Goal: Task Accomplishment & Management: Complete application form

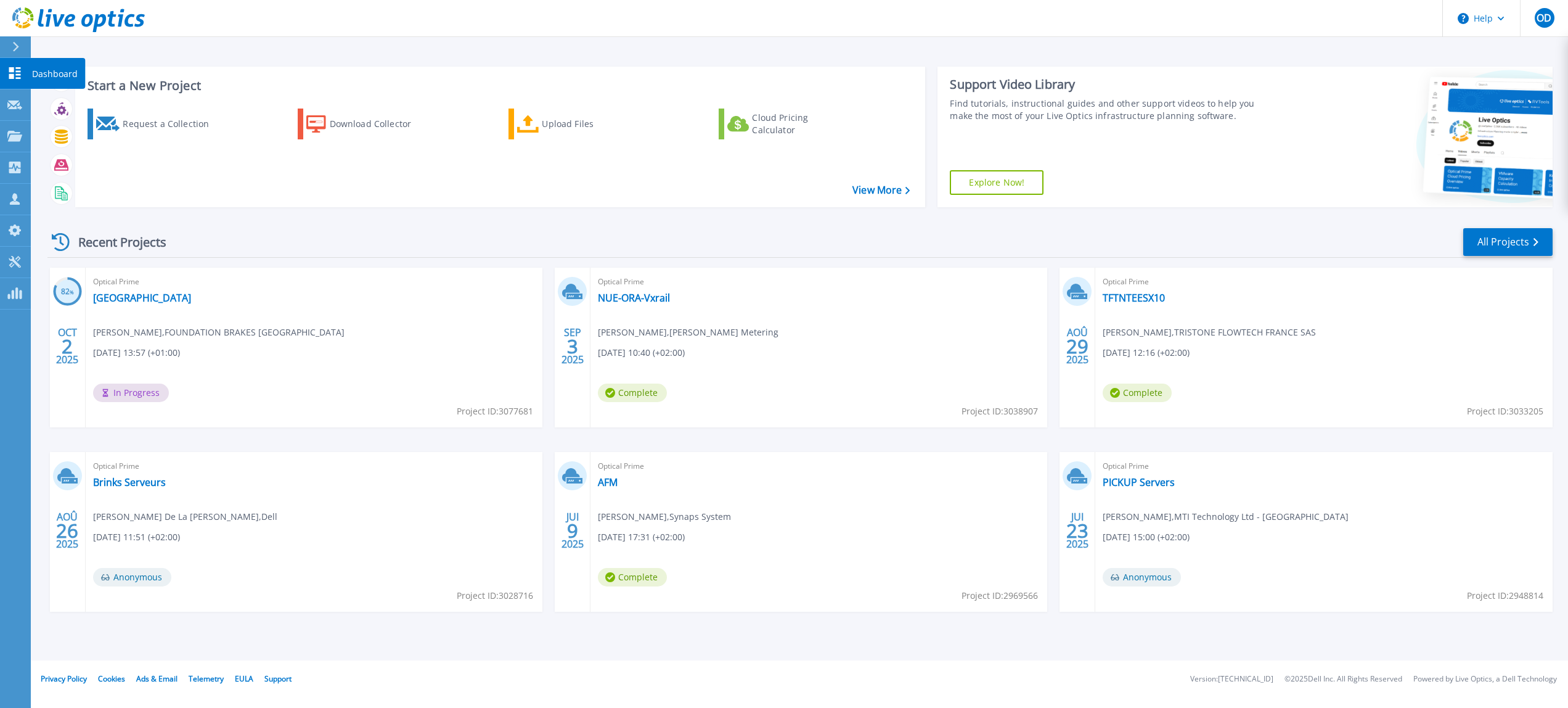
click at [16, 74] on icon at bounding box center [15, 73] width 15 height 12
click at [151, 124] on div "Request a Collection" at bounding box center [171, 124] width 98 height 25
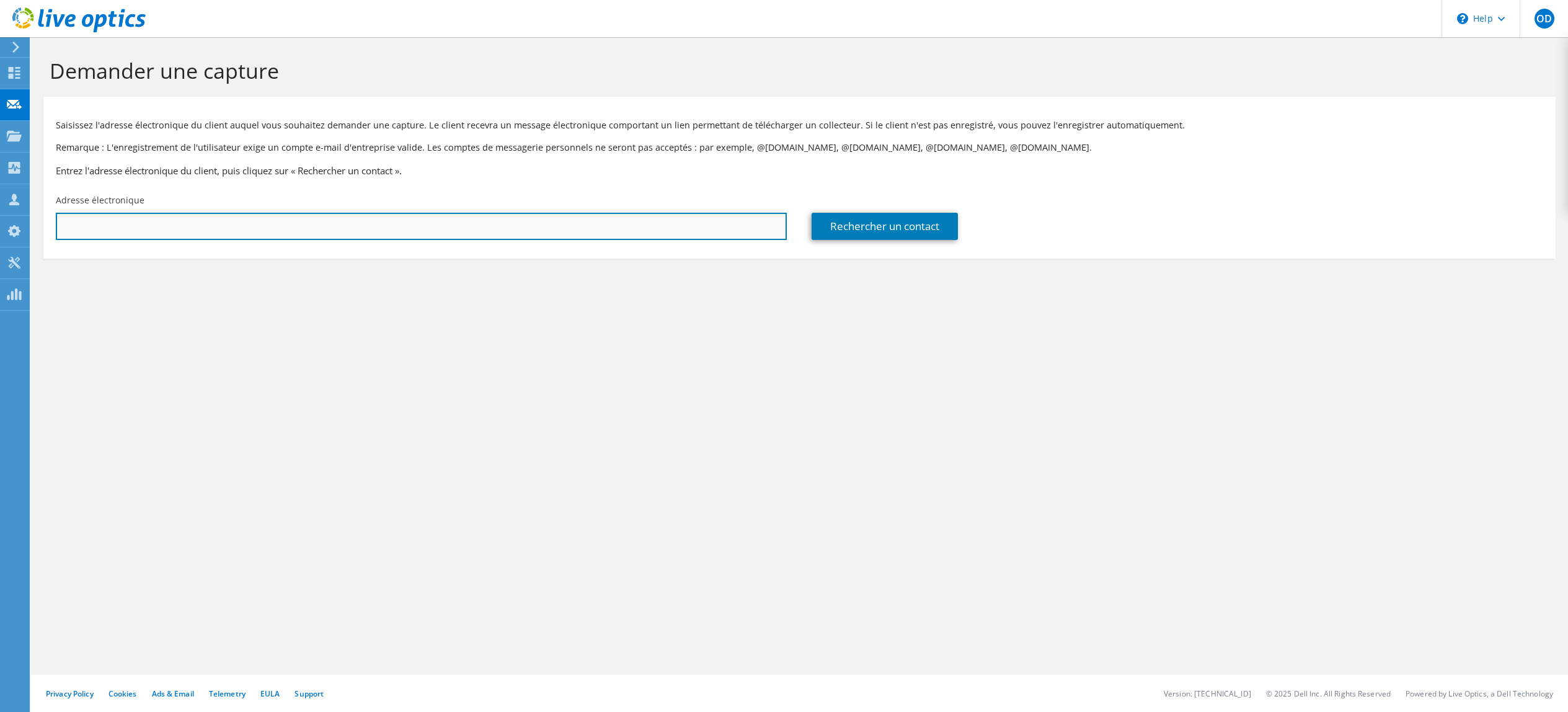
click at [322, 227] on input "text" at bounding box center [421, 227] width 731 height 27
paste input "[EMAIL_ADDRESS][DOMAIN_NAME]"
type input "[EMAIL_ADDRESS][DOMAIN_NAME]"
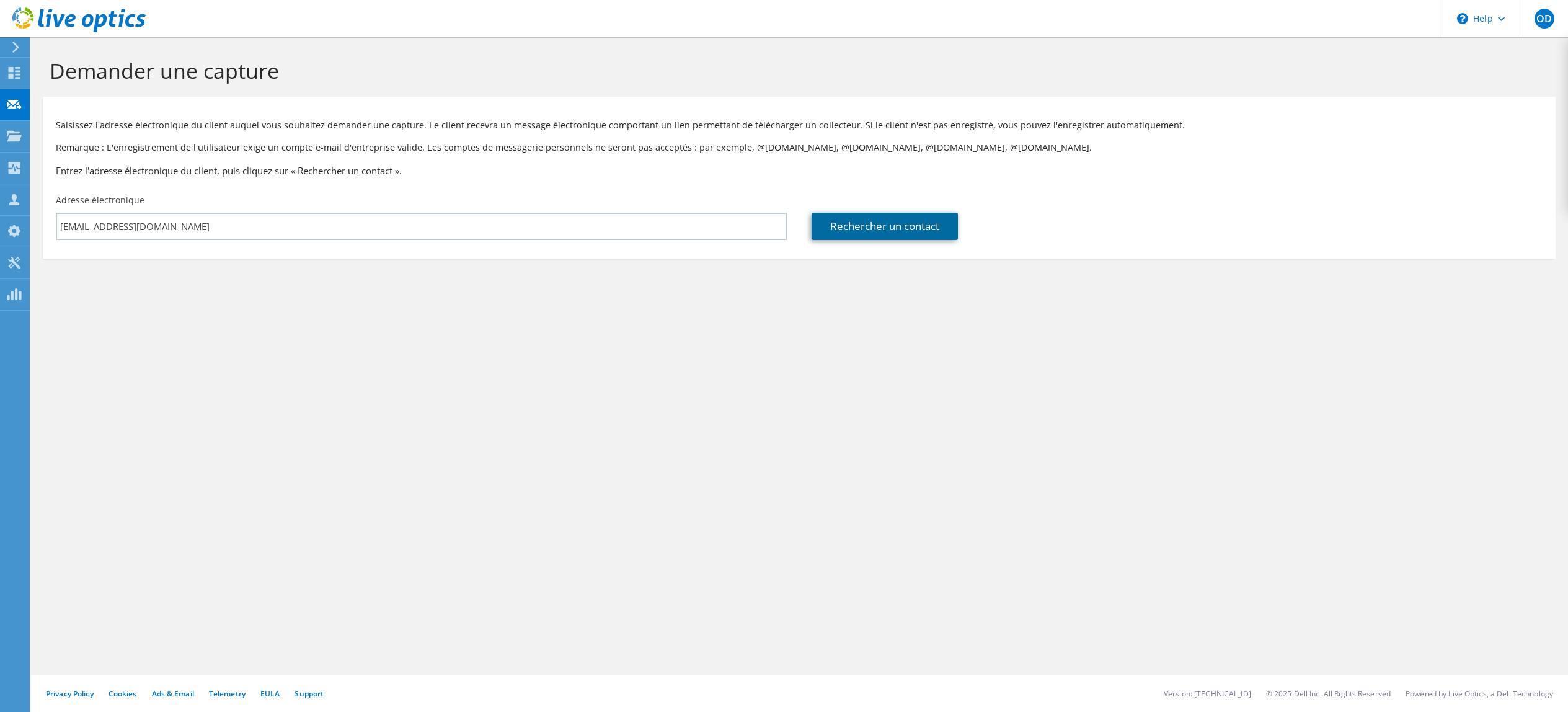
click at [869, 226] on link "Rechercher un contact" at bounding box center [885, 227] width 147 height 27
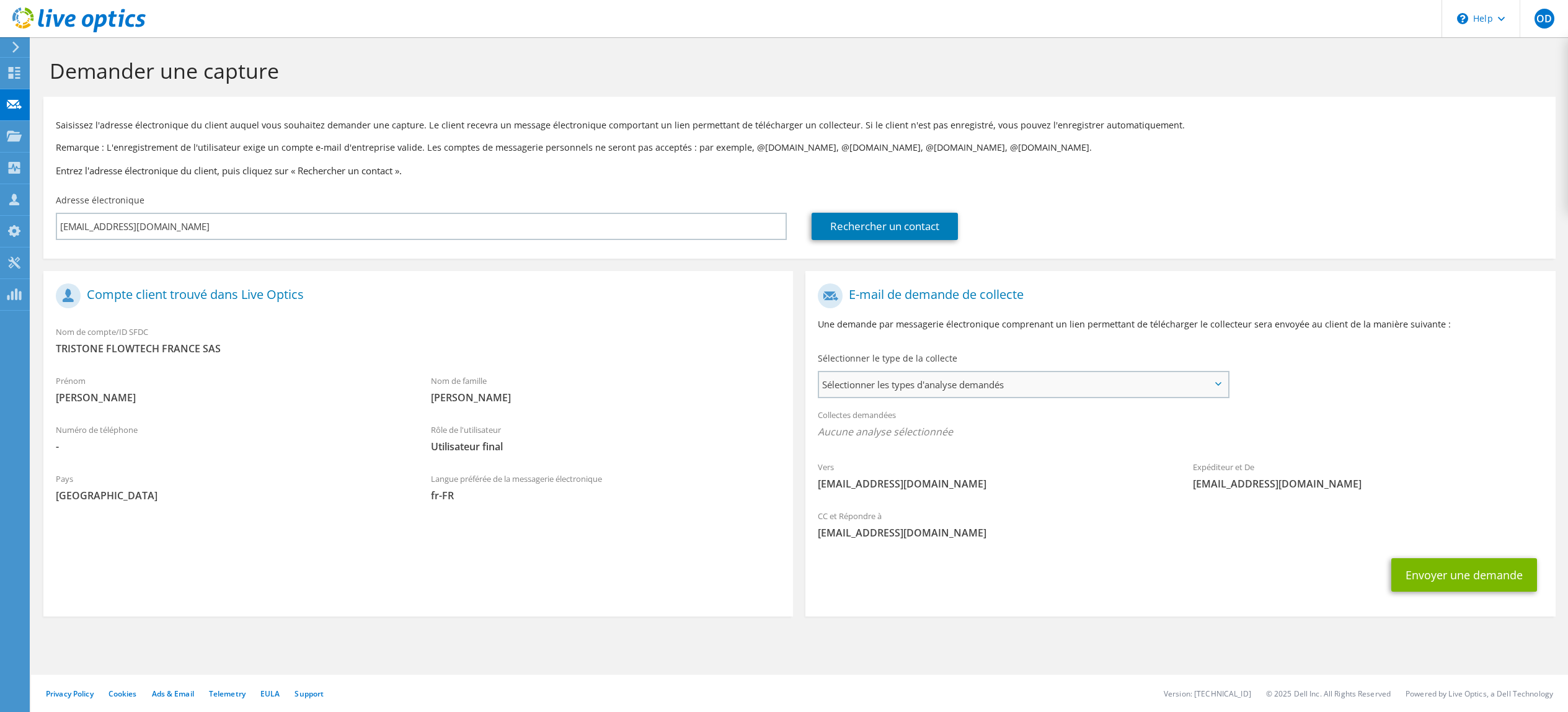
click at [910, 393] on span "Sélectionner les types d'analyse demandés" at bounding box center [1023, 384] width 409 height 25
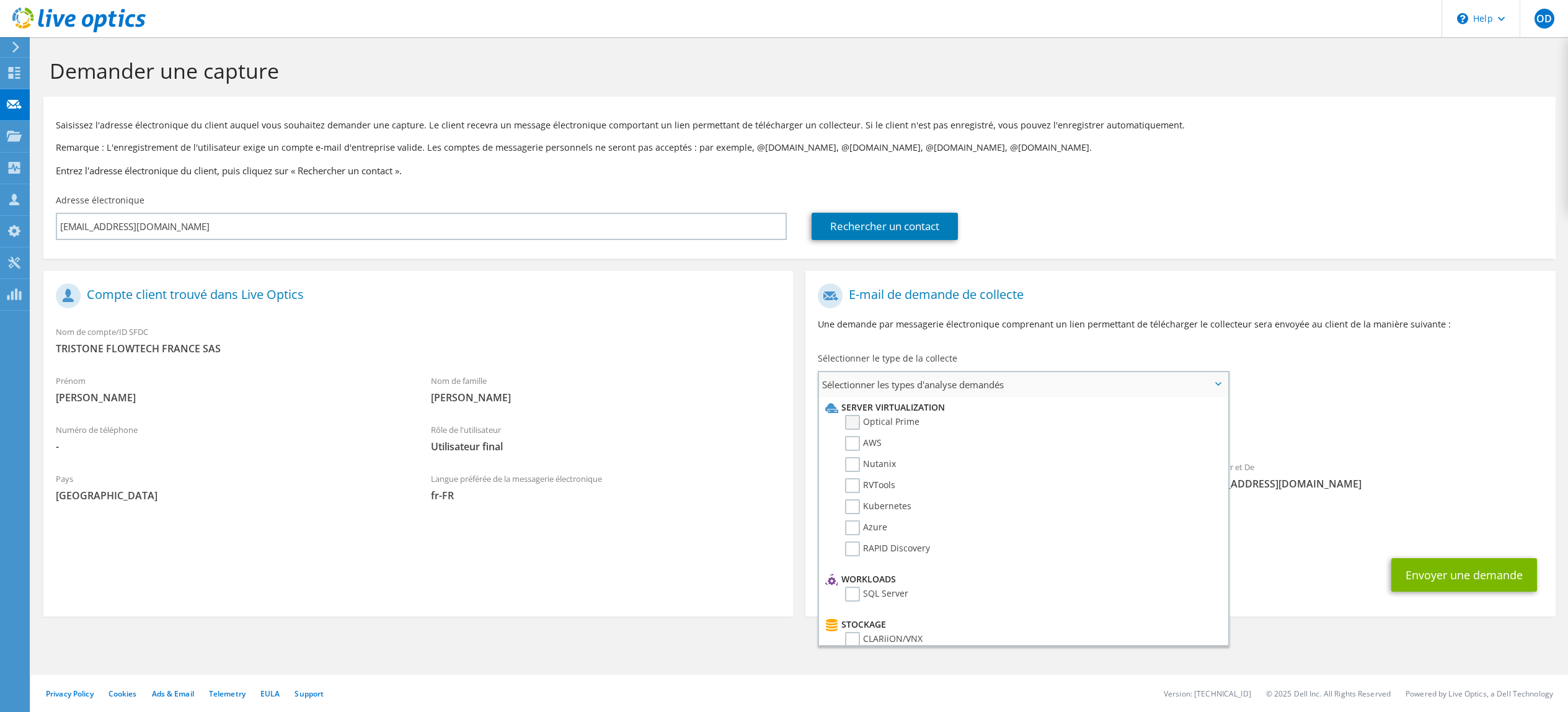
click at [894, 422] on label "Optical Prime" at bounding box center [882, 422] width 75 height 15
click at [0, 0] on input "Optical Prime" at bounding box center [0, 0] width 0 height 0
click at [1267, 543] on div "CC et Répondre à [EMAIL_ADDRESS][DOMAIN_NAME]" at bounding box center [1181, 528] width 750 height 43
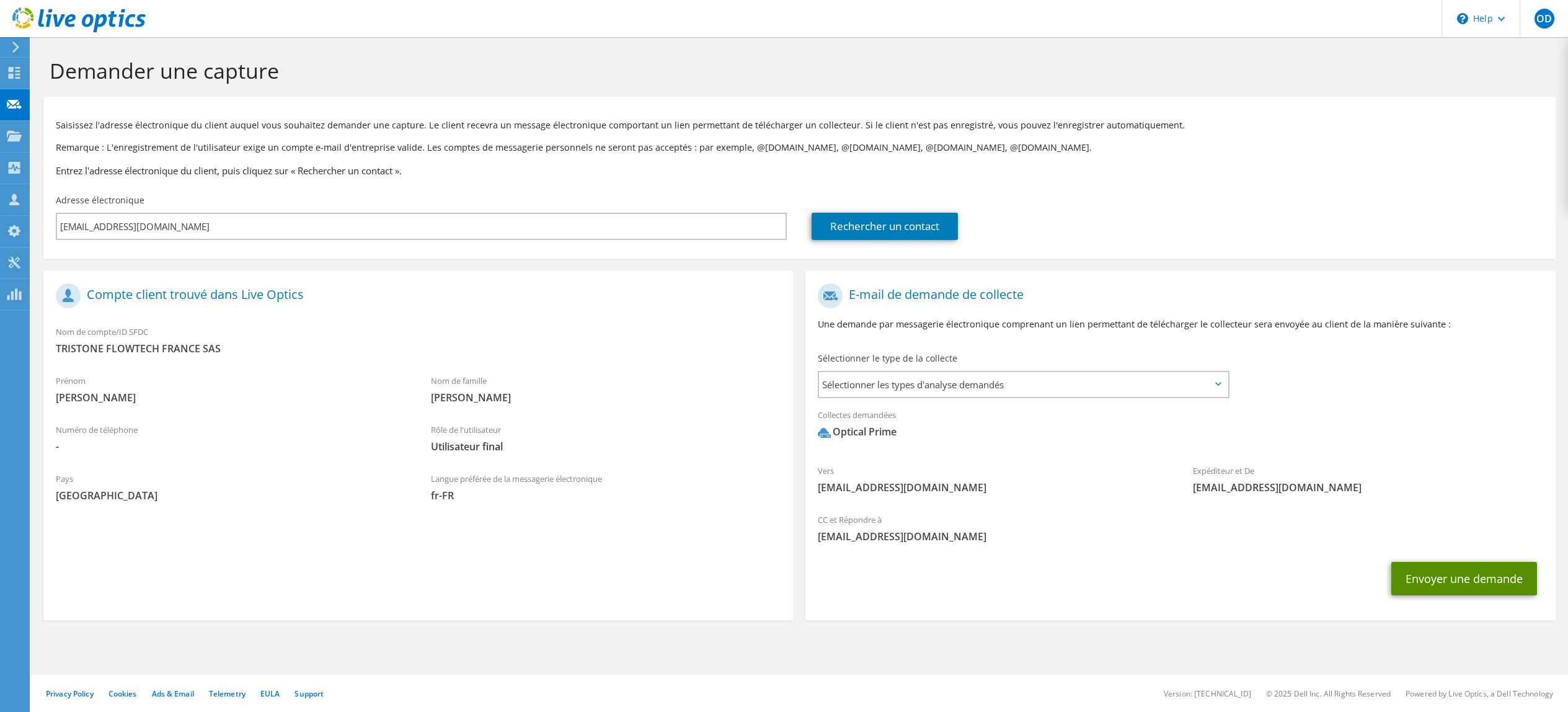
click at [1454, 573] on button "Envoyer une demande" at bounding box center [1464, 578] width 146 height 33
